Goal: Task Accomplishment & Management: Use online tool/utility

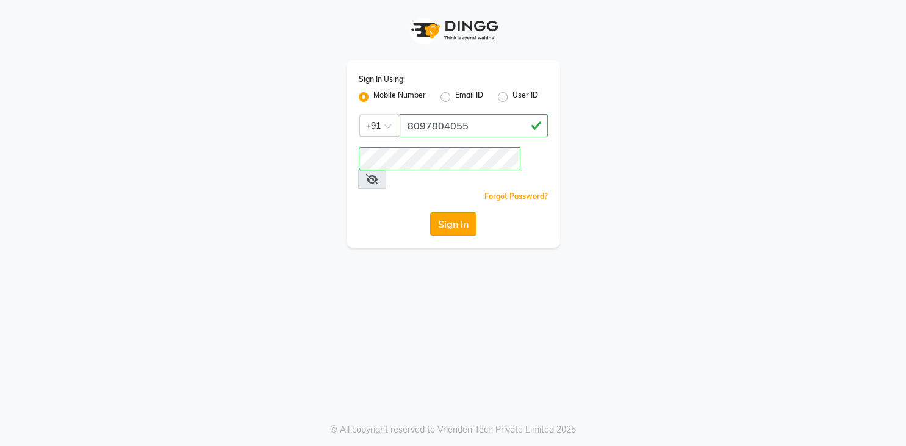
click at [445, 212] on button "Sign In" at bounding box center [453, 223] width 46 height 23
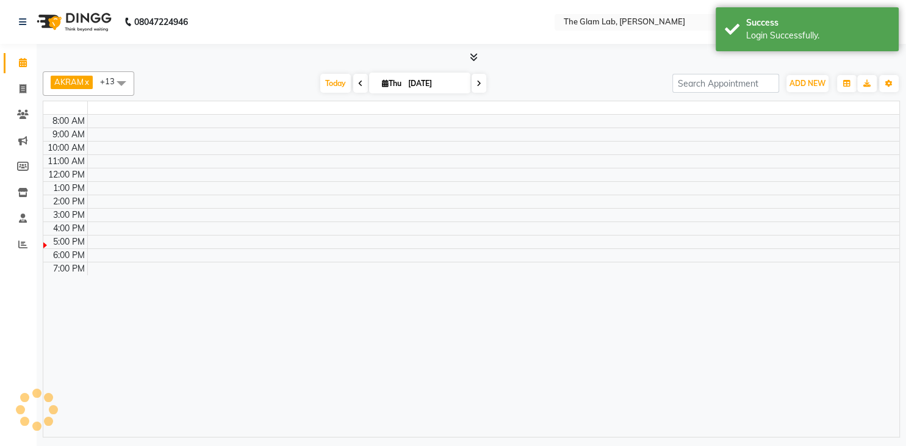
select select "en"
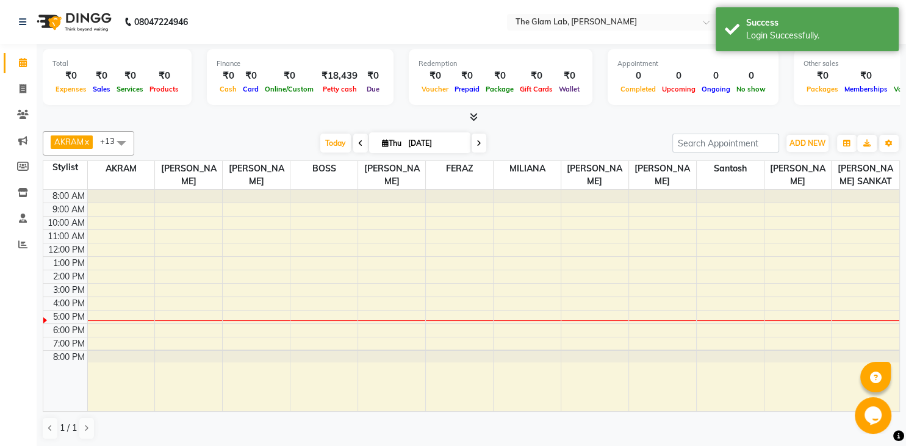
click at [353, 141] on span at bounding box center [360, 143] width 15 height 19
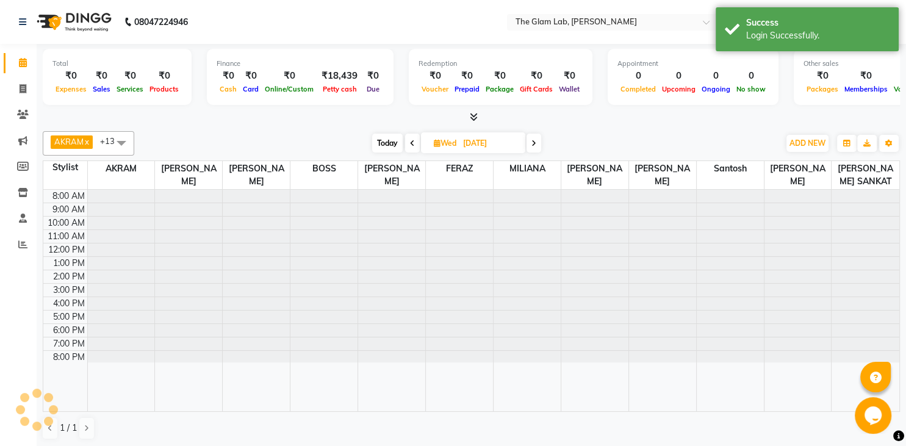
type input "[DATE]"
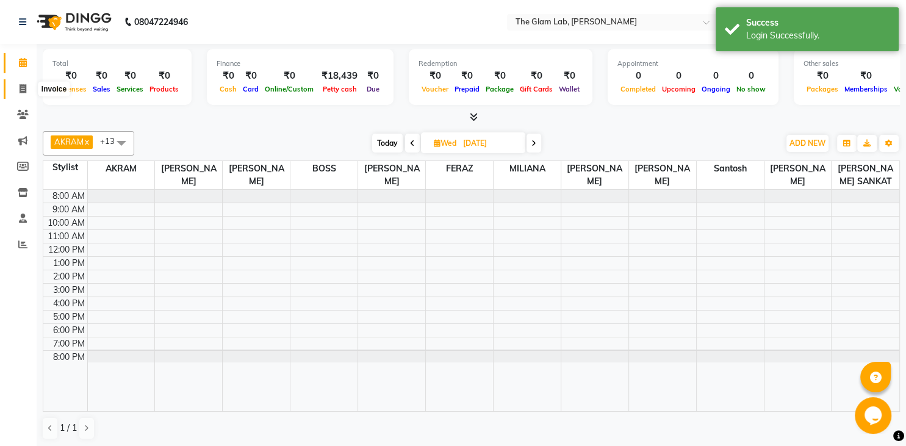
click at [29, 90] on span at bounding box center [22, 89] width 21 height 14
select select "8277"
select select "service"
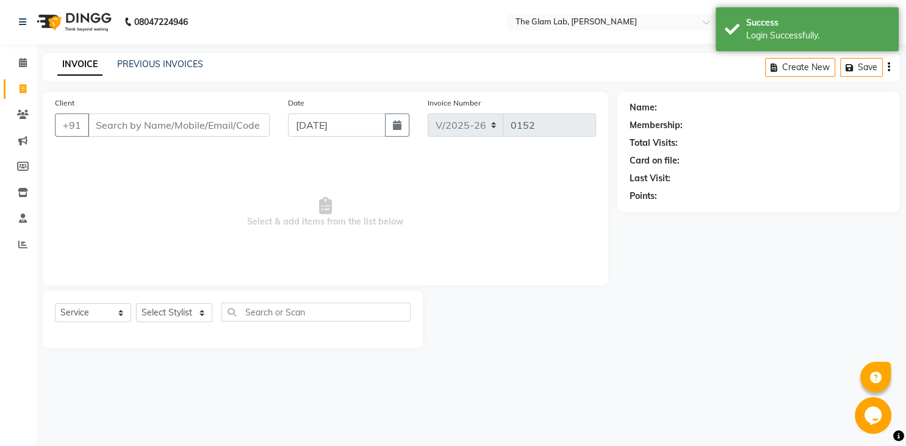
click at [116, 126] on input "Client" at bounding box center [179, 124] width 182 height 23
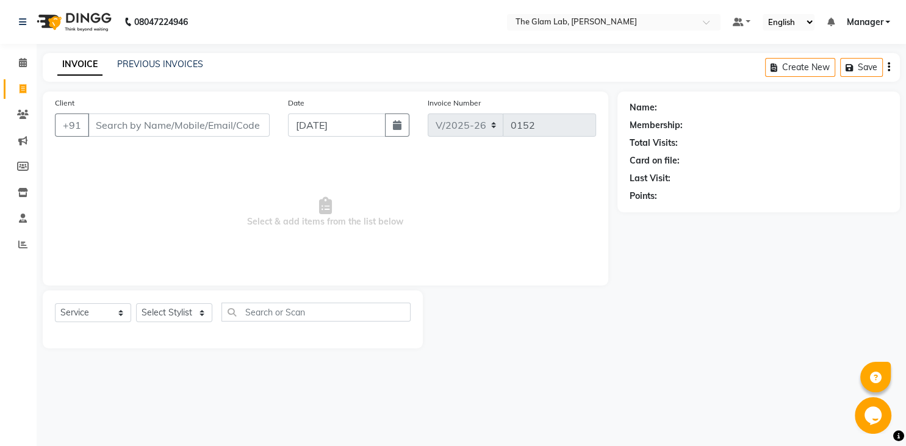
click at [143, 128] on input "Client" at bounding box center [179, 124] width 182 height 23
type input "8879404708"
click at [226, 126] on span "Add Client" at bounding box center [238, 125] width 48 height 12
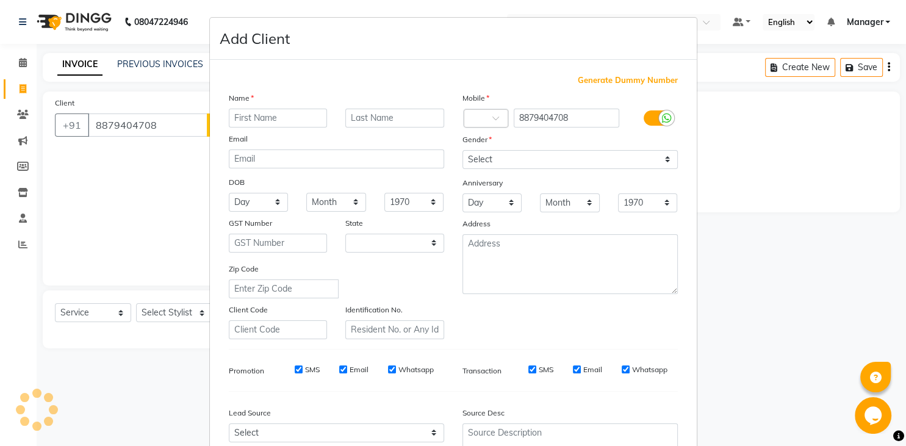
select select "22"
type input "[PERSON_NAME]"
click at [375, 121] on input "text" at bounding box center [394, 118] width 99 height 19
type input "[PERSON_NAME]"
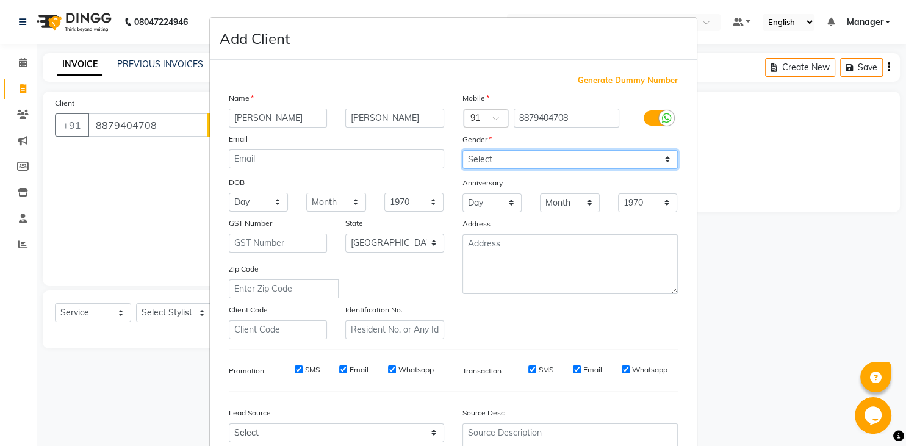
select select "[DEMOGRAPHIC_DATA]"
click option "[DEMOGRAPHIC_DATA]" at bounding box center [0, 0] width 0 height 0
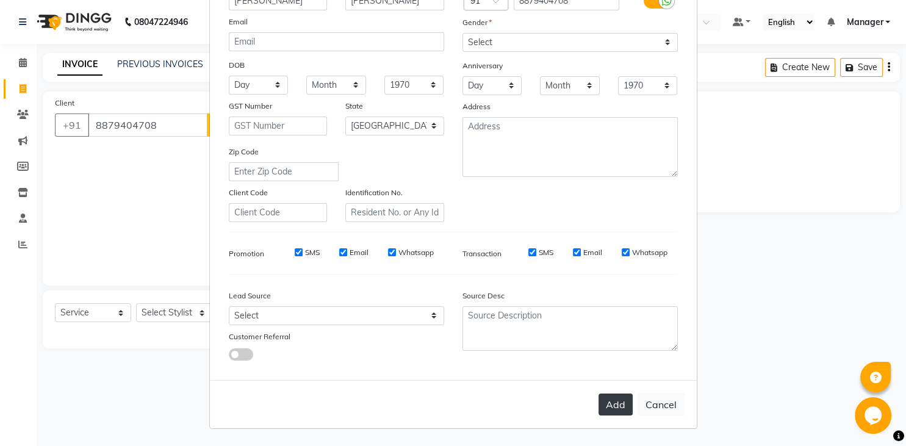
click at [604, 406] on button "Add" at bounding box center [615, 404] width 34 height 22
select select
select select "null"
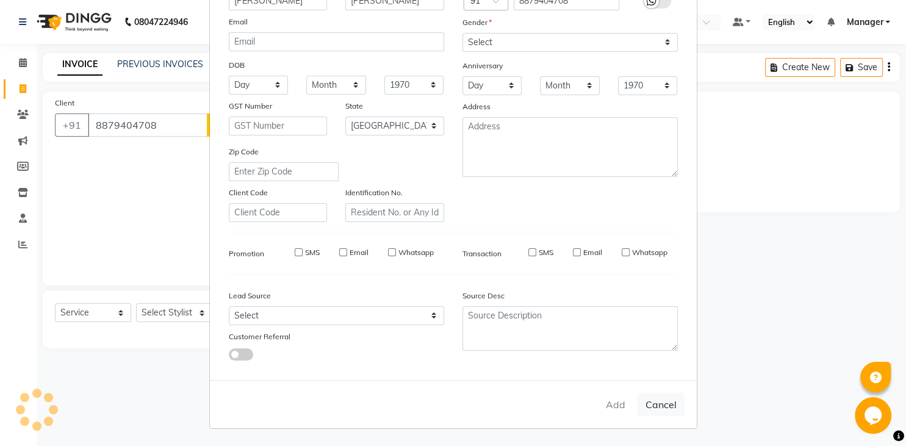
select select
checkbox input "false"
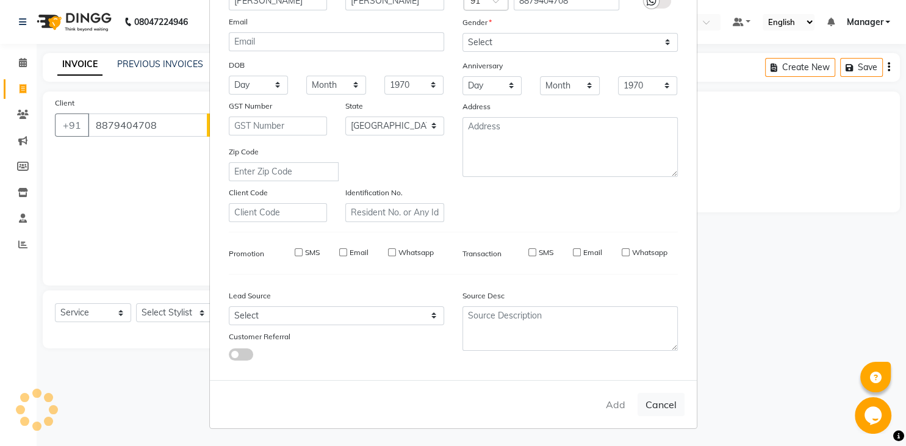
checkbox input "false"
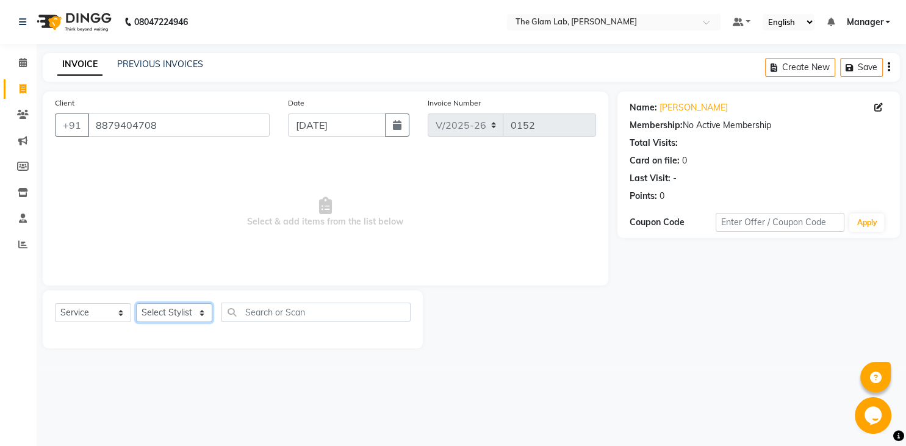
click at [136, 303] on select "Select Stylist [PERSON_NAME] [PERSON_NAME] BOSS [PERSON_NAME] FERAZ Manager [PE…" at bounding box center [174, 312] width 76 height 19
select select "79460"
click option "[PERSON_NAME]" at bounding box center [0, 0] width 0 height 0
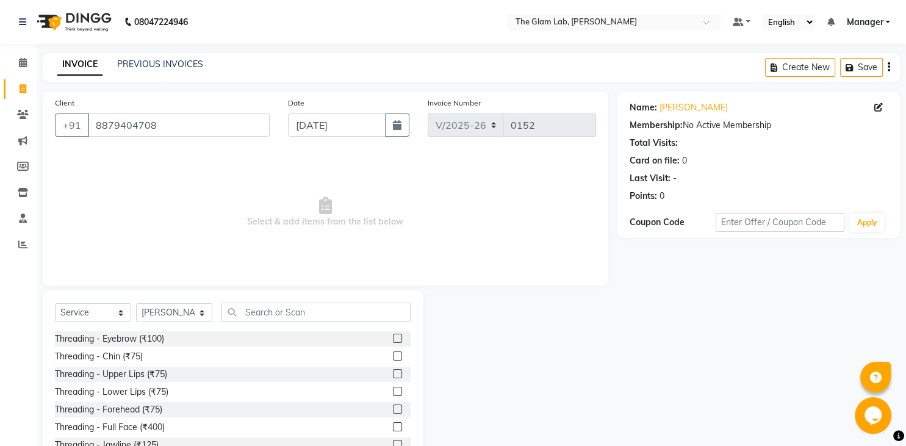
click at [167, 216] on span "Select & add items from the list below" at bounding box center [325, 212] width 541 height 122
click at [256, 318] on input "text" at bounding box center [315, 312] width 189 height 19
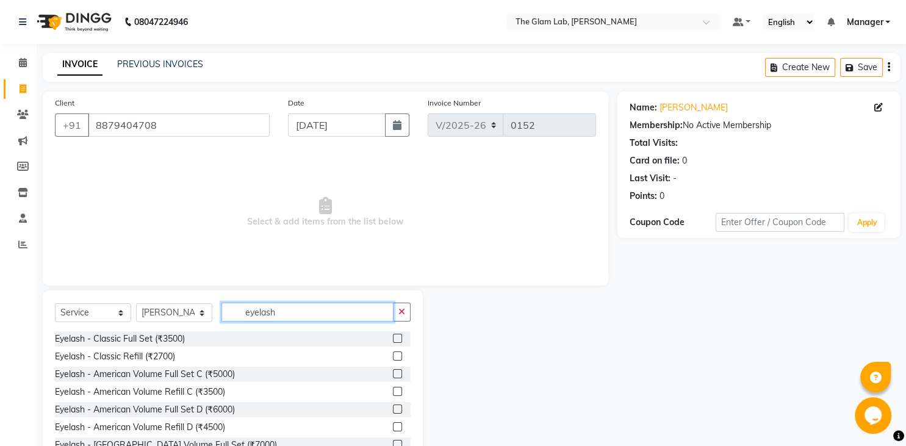
type input "eyelash"
click at [394, 411] on label at bounding box center [397, 408] width 9 height 9
click at [394, 411] on input "checkbox" at bounding box center [397, 410] width 8 height 8
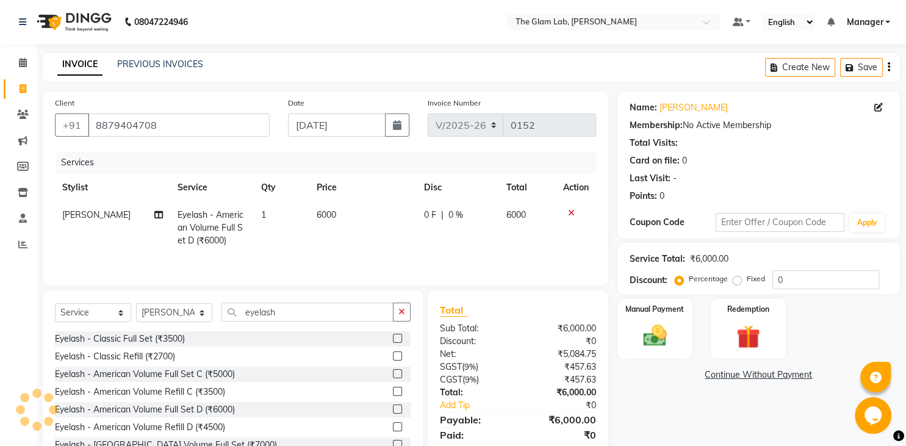
checkbox input "false"
drag, startPoint x: 394, startPoint y: 411, endPoint x: 341, endPoint y: 214, distance: 203.5
click at [341, 331] on div "Eyelash - Classic Full Set (₹3500) Eyelash - Classic Refill (₹2700) Eyelash - A…" at bounding box center [233, 392] width 356 height 122
click at [341, 214] on td "6000" at bounding box center [362, 227] width 107 height 53
select select "79460"
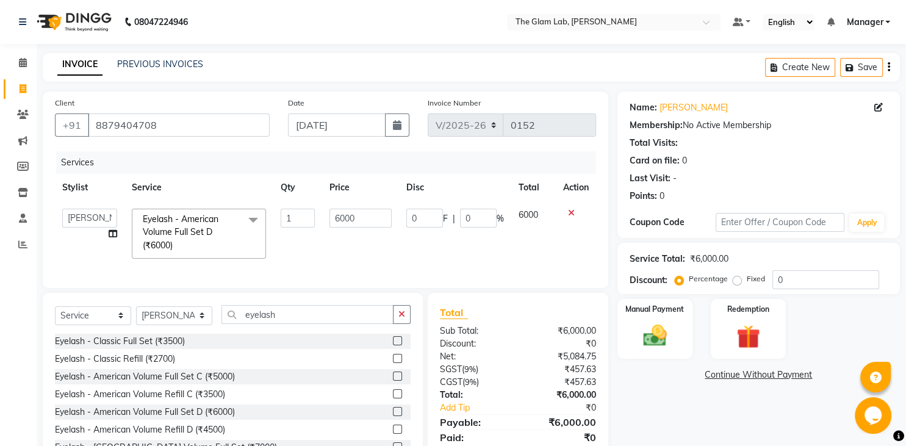
click at [341, 214] on input "6000" at bounding box center [360, 218] width 62 height 19
type input "7080"
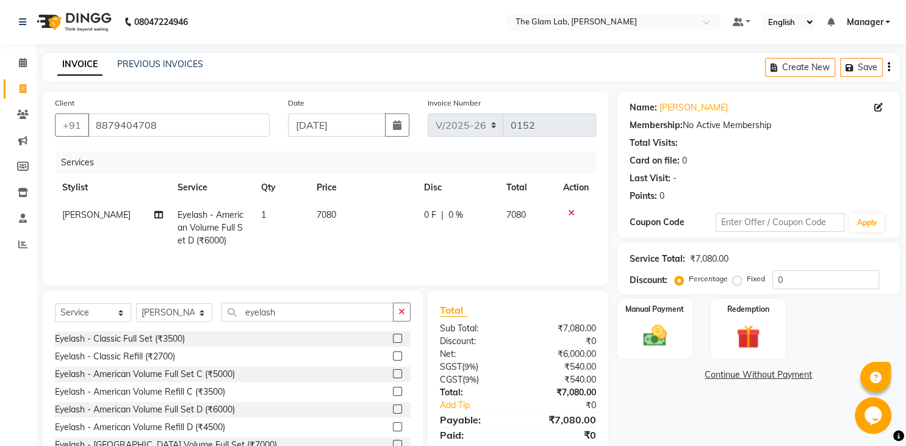
click at [344, 256] on div "Services Stylist Service Qty Price Disc Total Action [PERSON_NAME] Eyelash - Am…" at bounding box center [325, 212] width 541 height 122
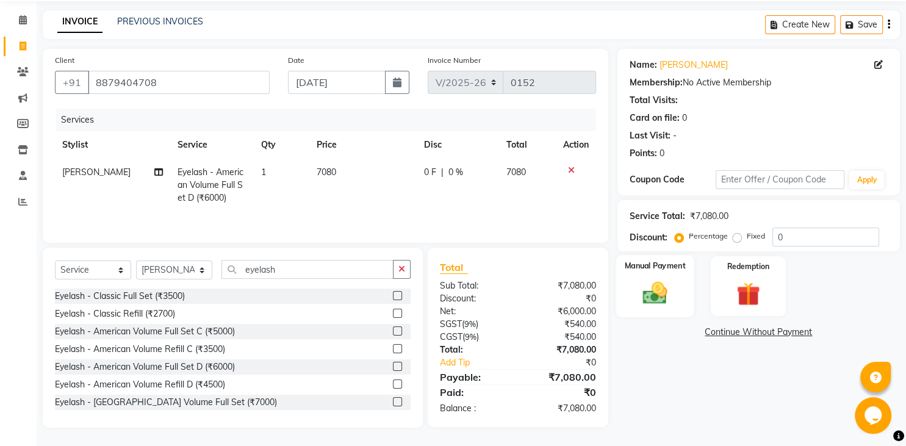
click at [682, 317] on div "Manual Payment" at bounding box center [655, 286] width 78 height 62
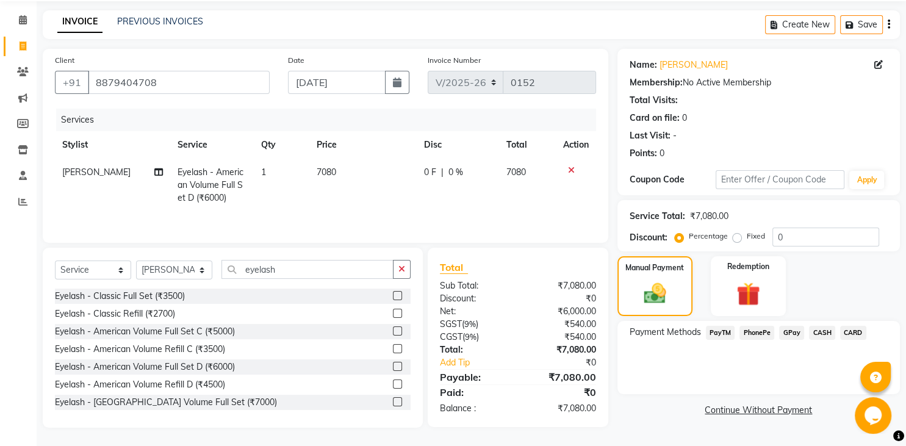
click at [846, 340] on span "CARD" at bounding box center [853, 333] width 26 height 14
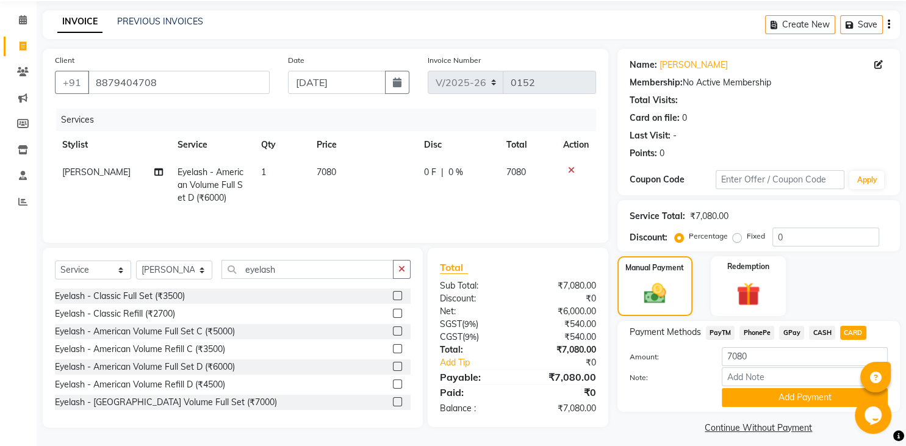
scroll to position [66, 0]
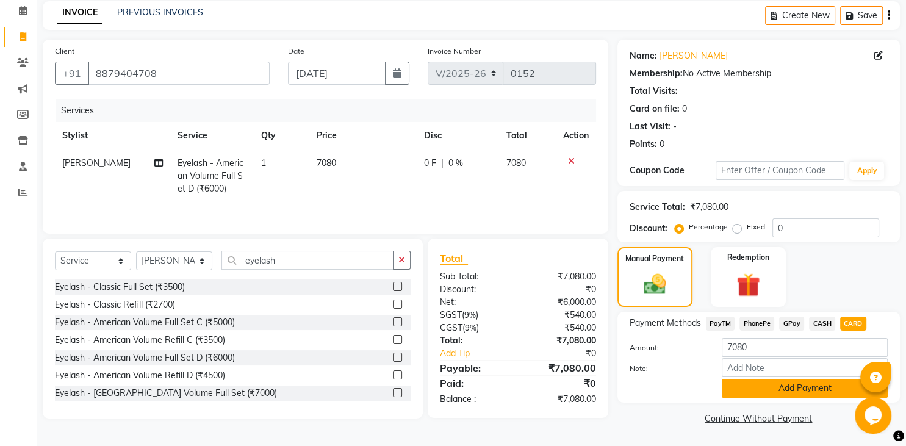
click at [822, 389] on button "Add Payment" at bounding box center [805, 388] width 166 height 19
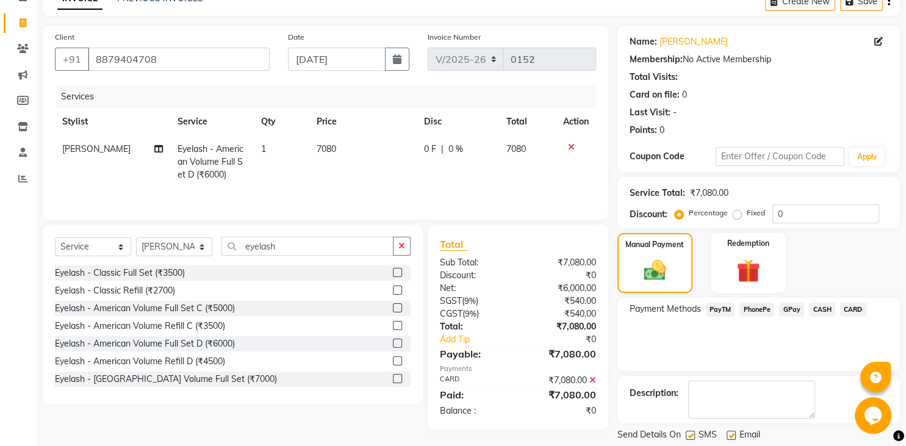
scroll to position [116, 0]
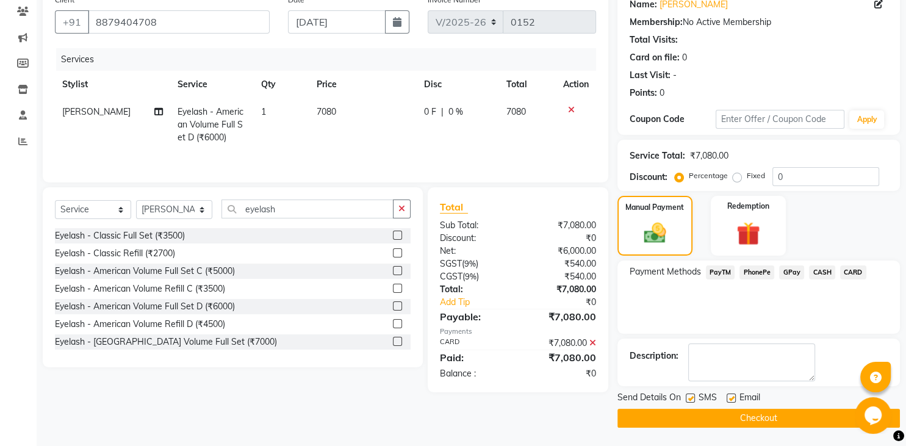
click at [732, 397] on label at bounding box center [731, 397] width 9 height 9
click at [732, 397] on input "checkbox" at bounding box center [731, 399] width 8 height 8
checkbox input "false"
click at [691, 399] on label at bounding box center [690, 397] width 9 height 9
click at [691, 399] on input "checkbox" at bounding box center [690, 399] width 8 height 8
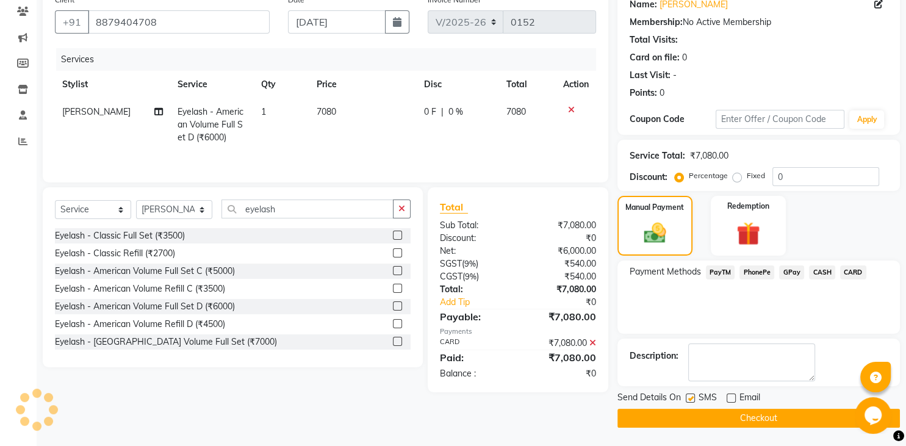
checkbox input "false"
click at [770, 421] on button "Checkout" at bounding box center [758, 418] width 282 height 19
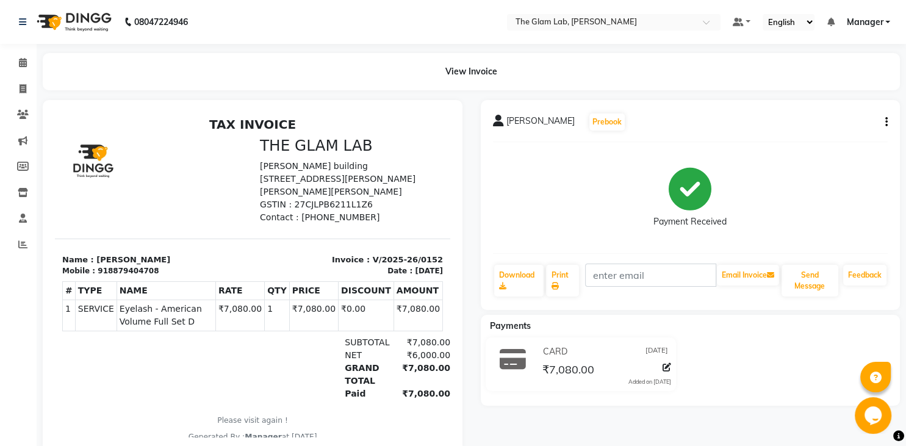
click at [770, 421] on div "[PERSON_NAME] Prebook Payment Received Download Print Email Invoice Send Messag…" at bounding box center [691, 276] width 438 height 353
